Goal: Transaction & Acquisition: Book appointment/travel/reservation

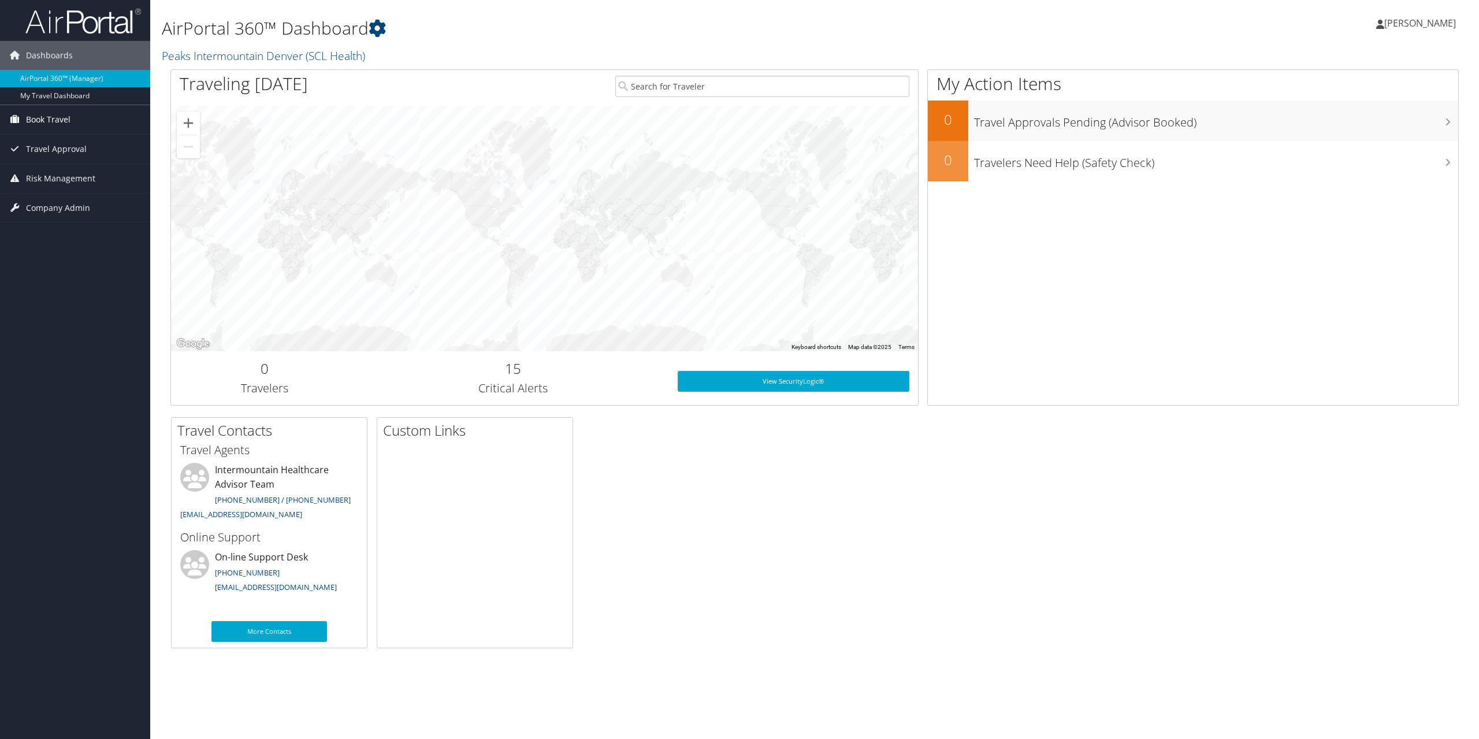
click at [55, 129] on span "Book Travel" at bounding box center [48, 119] width 44 height 29
click at [97, 160] on link "Book/Manage Online Trips" at bounding box center [75, 159] width 150 height 17
